Goal: Check status: Check status

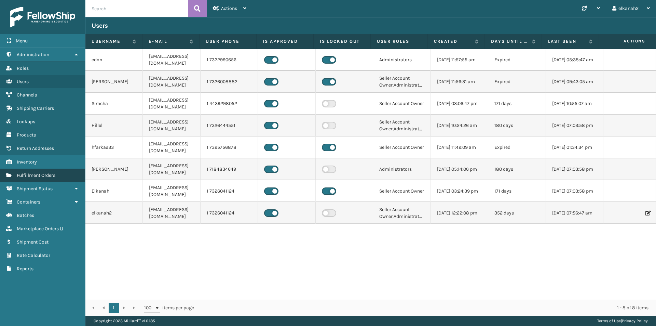
click at [55, 170] on link "Fulfillment Orders" at bounding box center [42, 174] width 85 height 13
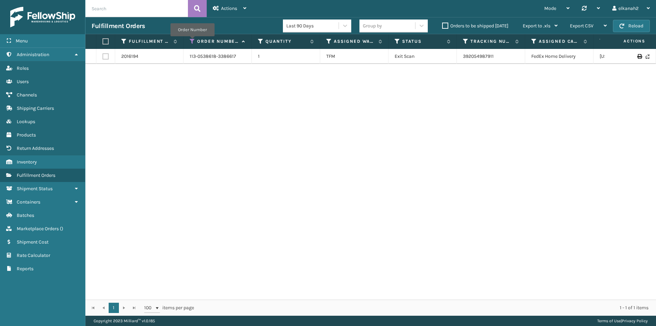
click at [192, 41] on icon at bounding box center [192, 41] width 5 height 6
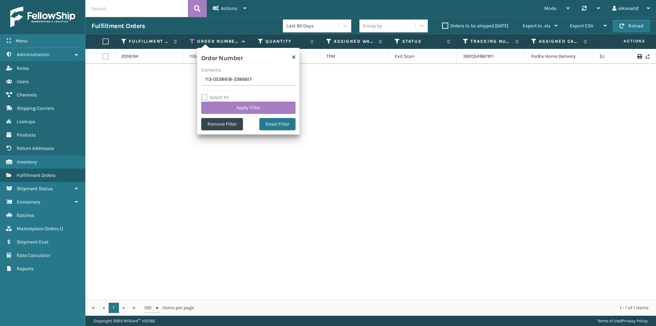
drag, startPoint x: 257, startPoint y: 77, endPoint x: 184, endPoint y: 79, distance: 73.5
click at [184, 79] on section "Fulfillment Orders Last 90 Days Group by Orders to be shipped [DATE] Export to …" at bounding box center [370, 166] width 570 height 298
type input "113-3706167-6139448"
click at [243, 107] on button "Apply Filter" at bounding box center [248, 107] width 94 height 12
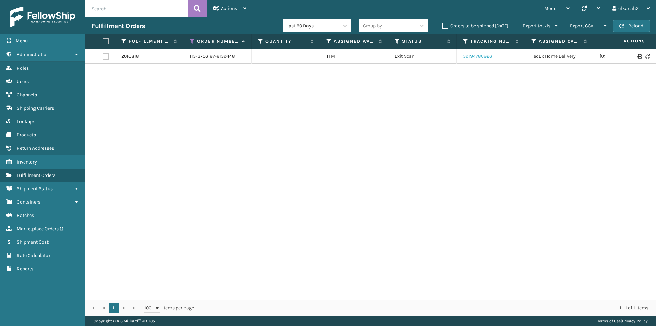
click at [475, 57] on link "391947869261" at bounding box center [478, 56] width 31 height 6
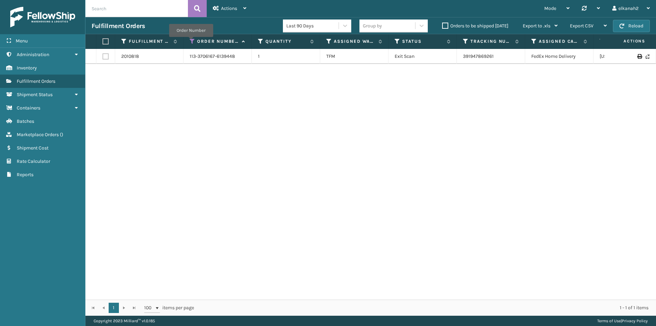
click at [191, 42] on icon at bounding box center [192, 41] width 5 height 6
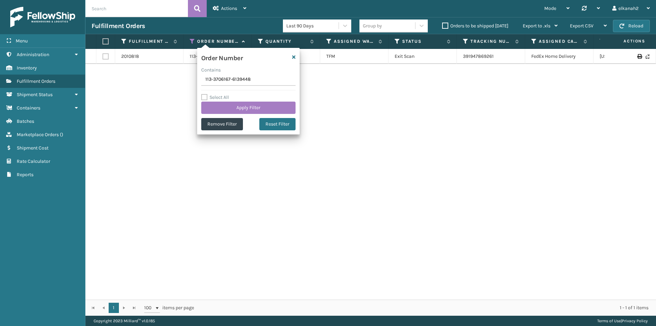
drag, startPoint x: 256, startPoint y: 75, endPoint x: 183, endPoint y: 82, distance: 73.4
click at [183, 82] on section "Fulfillment Orders Last 90 Days Group by Orders to be shipped [DATE] Export to …" at bounding box center [370, 166] width 570 height 298
click at [259, 109] on button "Apply Filter" at bounding box center [248, 107] width 94 height 12
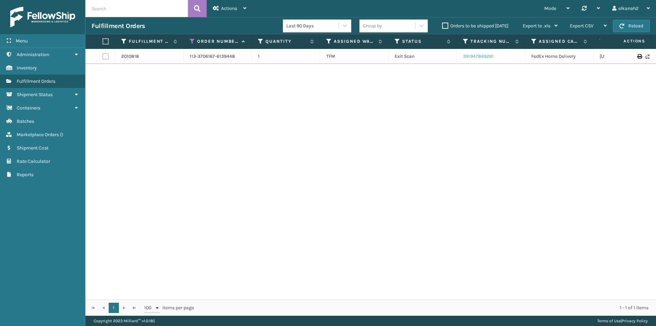
click at [478, 54] on link "391947869261" at bounding box center [478, 56] width 31 height 6
click at [128, 55] on link "2010818" at bounding box center [130, 56] width 18 height 7
